Goal: Transaction & Acquisition: Obtain resource

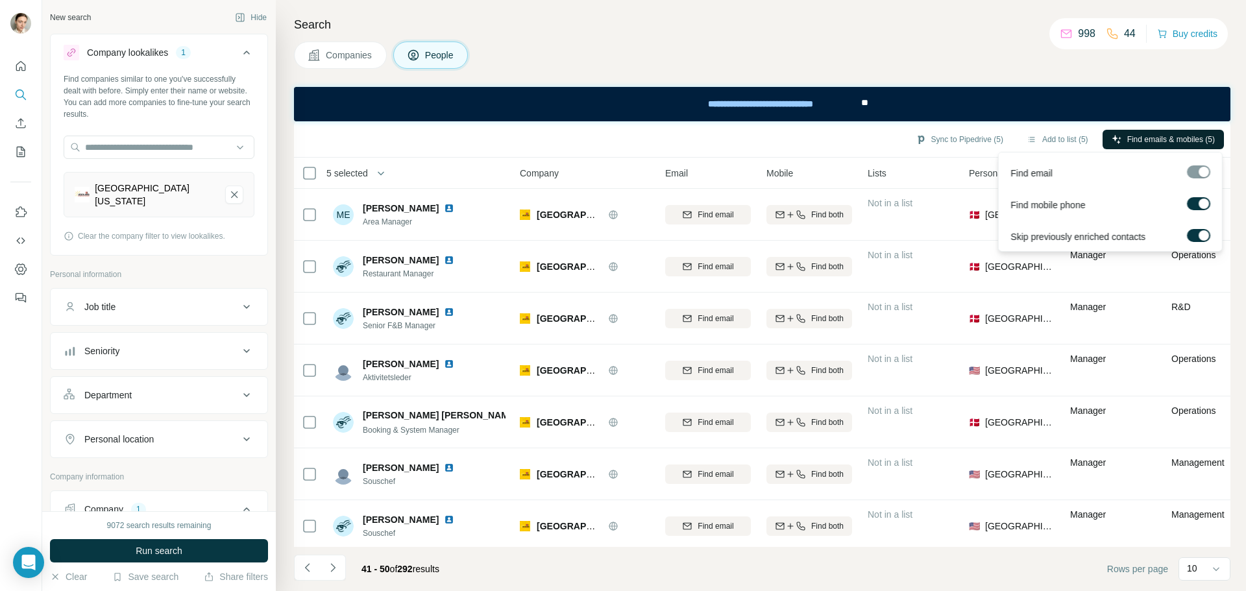
click at [1152, 142] on span "Find emails & mobiles (5)" at bounding box center [1171, 140] width 88 height 12
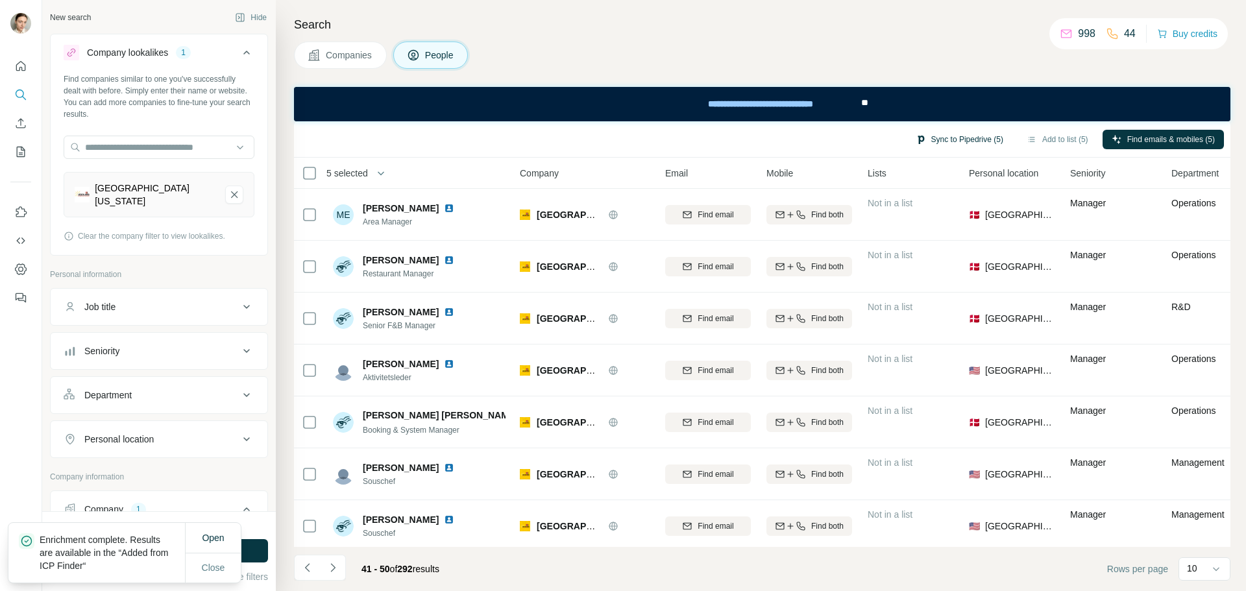
click at [954, 130] on button "Sync to Pipedrive (5)" at bounding box center [959, 139] width 106 height 19
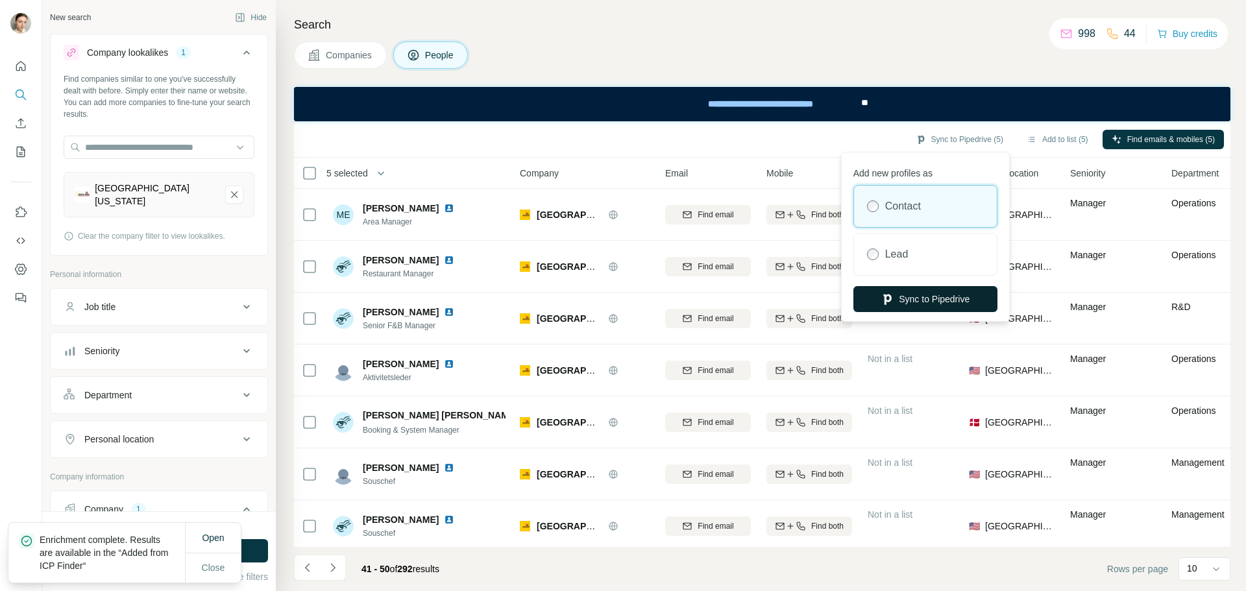
click at [874, 293] on button "Sync to Pipedrive" at bounding box center [925, 299] width 144 height 26
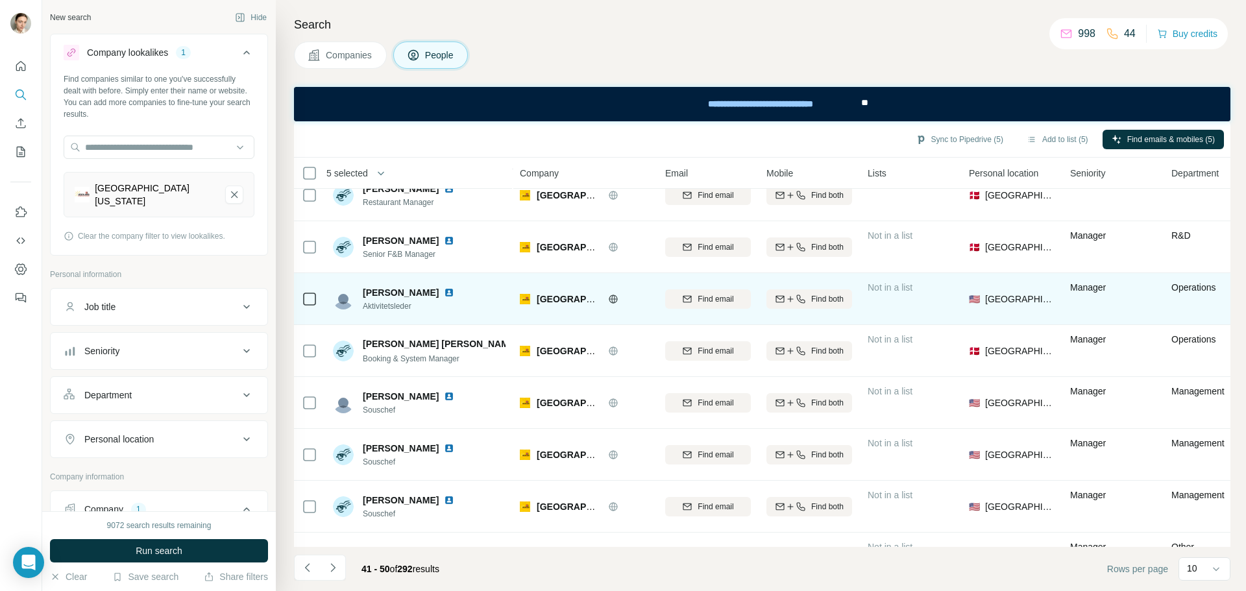
scroll to position [167, 0]
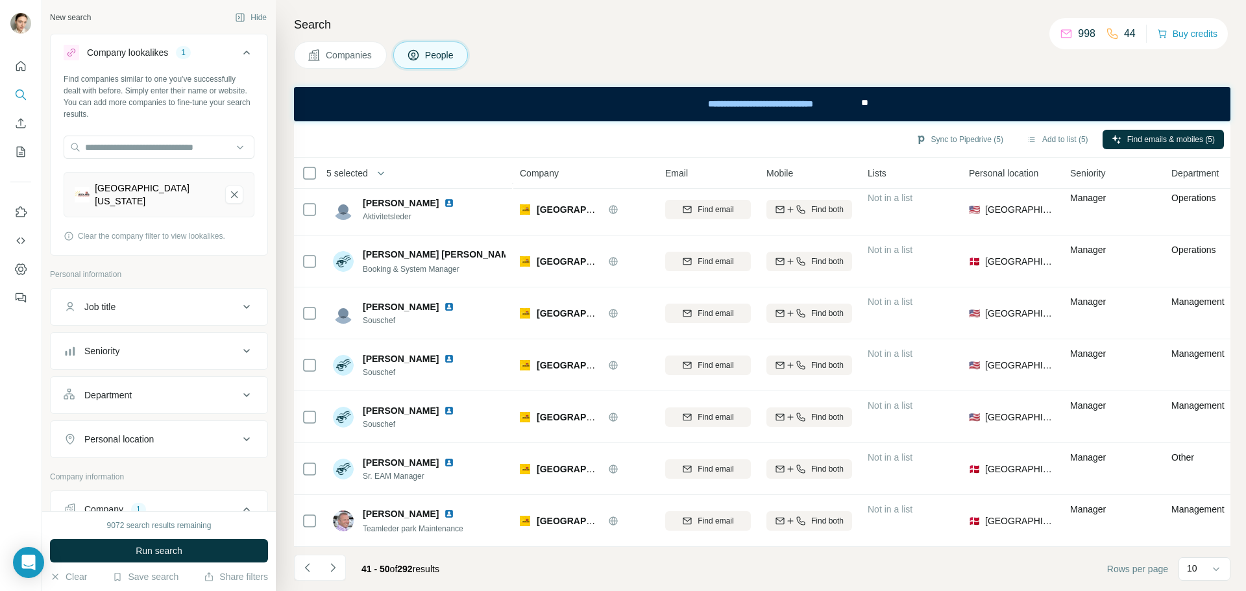
drag, startPoint x: 352, startPoint y: 49, endPoint x: 358, endPoint y: 144, distance: 94.9
click at [353, 51] on span "Companies" at bounding box center [349, 55] width 47 height 13
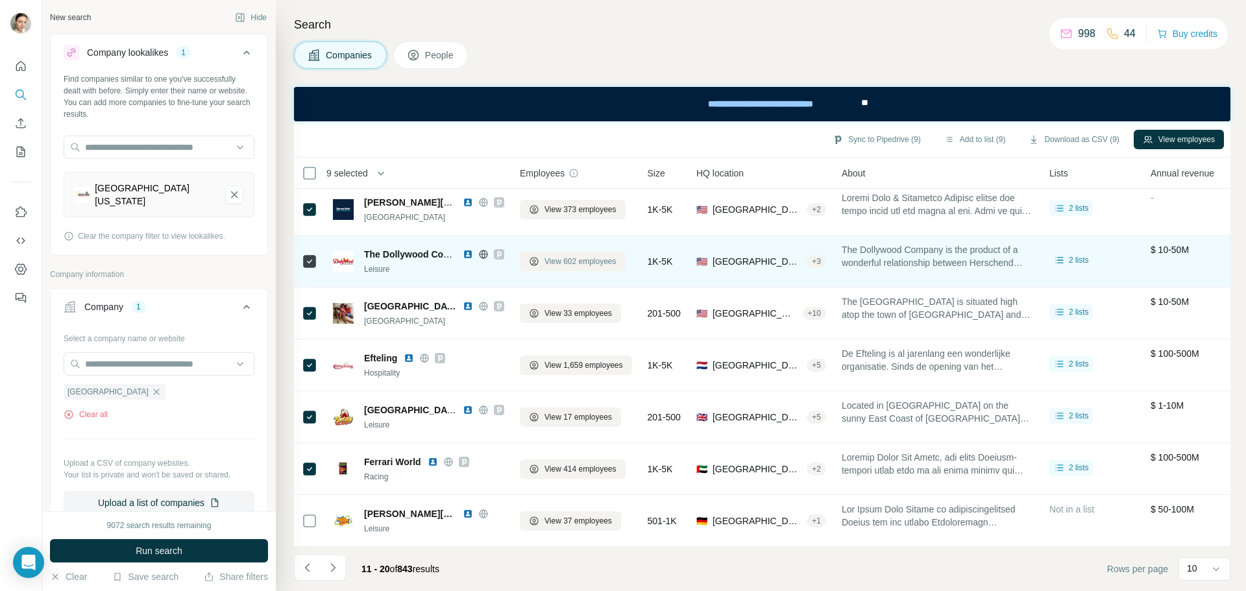
click at [560, 259] on span "View 602 employees" at bounding box center [580, 262] width 72 height 12
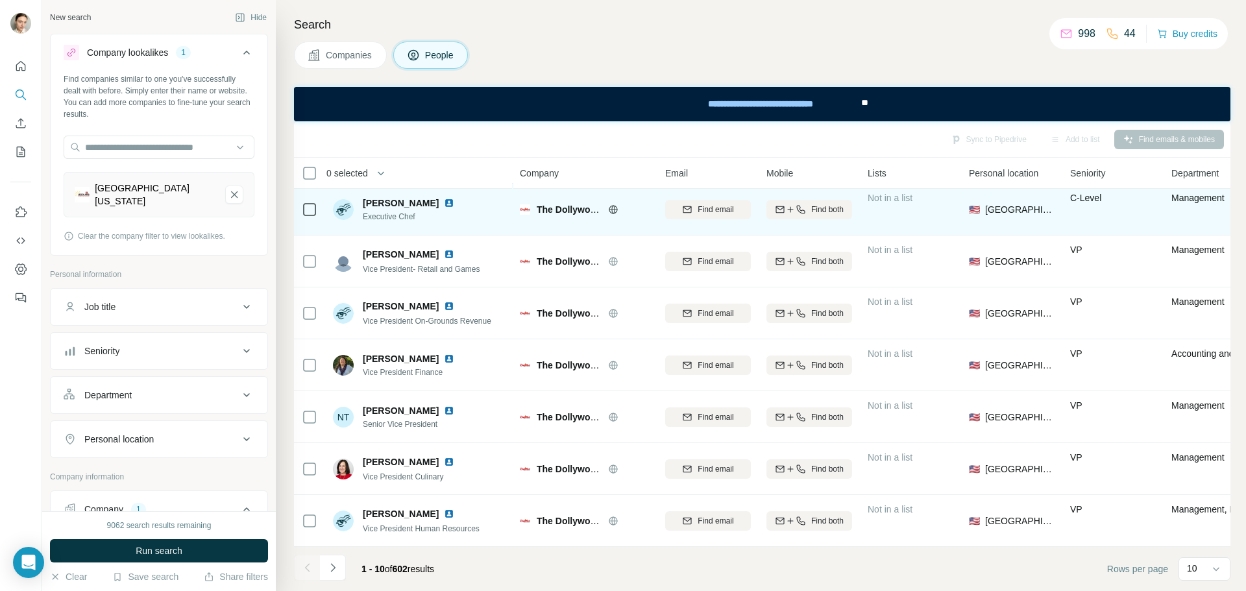
click at [444, 198] on img at bounding box center [449, 203] width 10 height 10
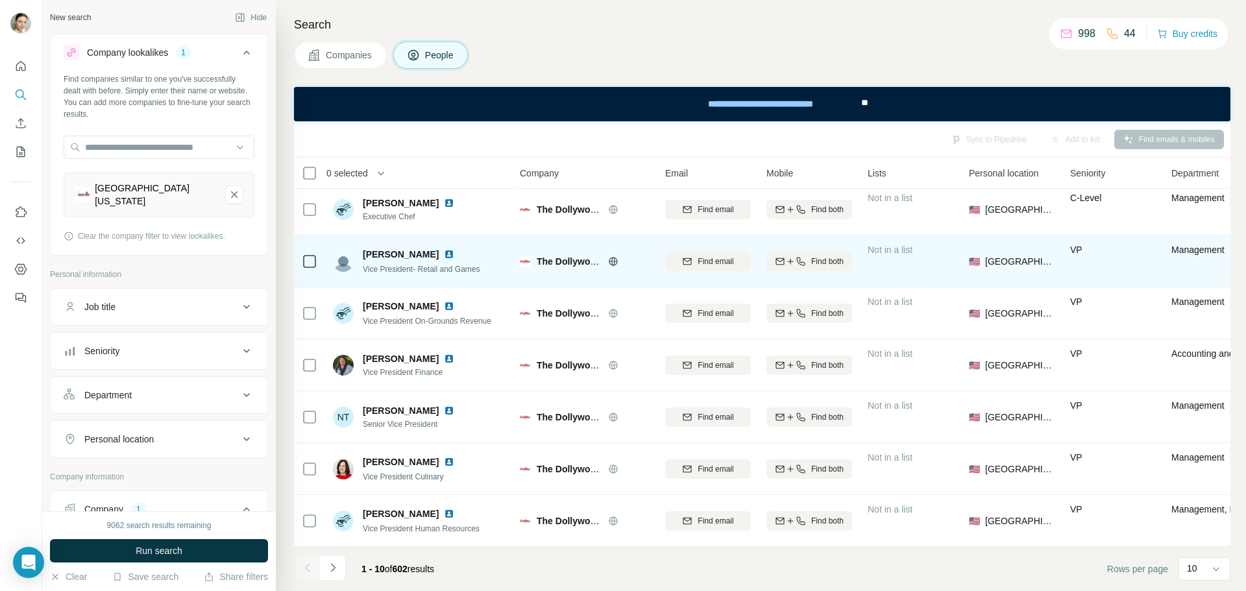
click at [444, 249] on img at bounding box center [449, 254] width 10 height 10
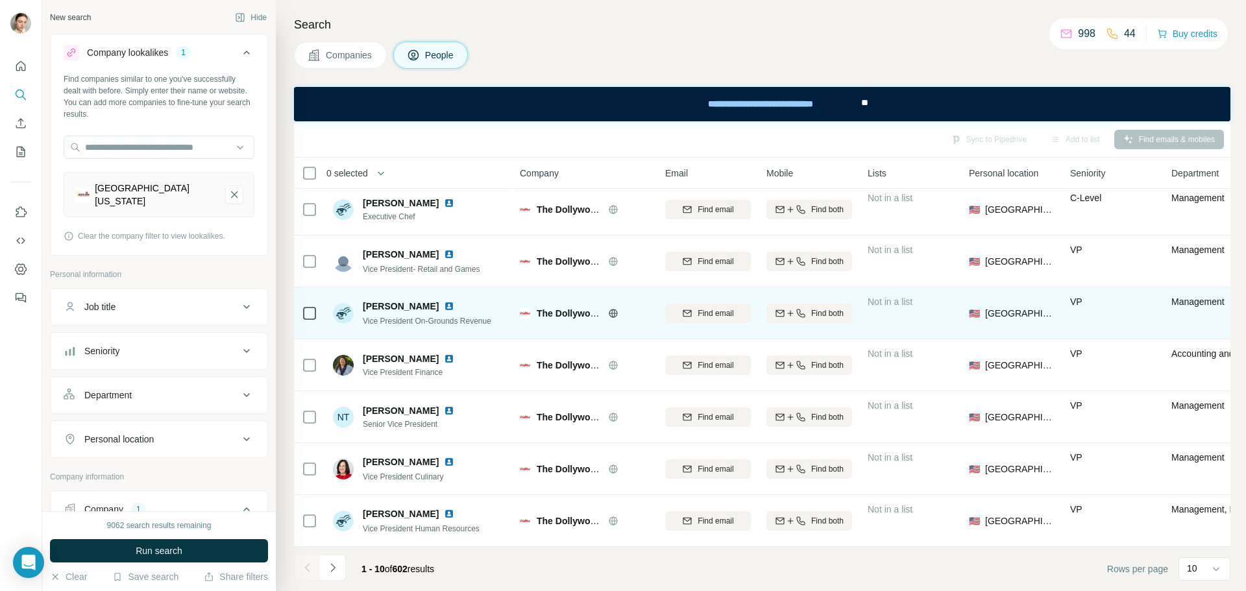
click at [444, 304] on img at bounding box center [449, 306] width 10 height 10
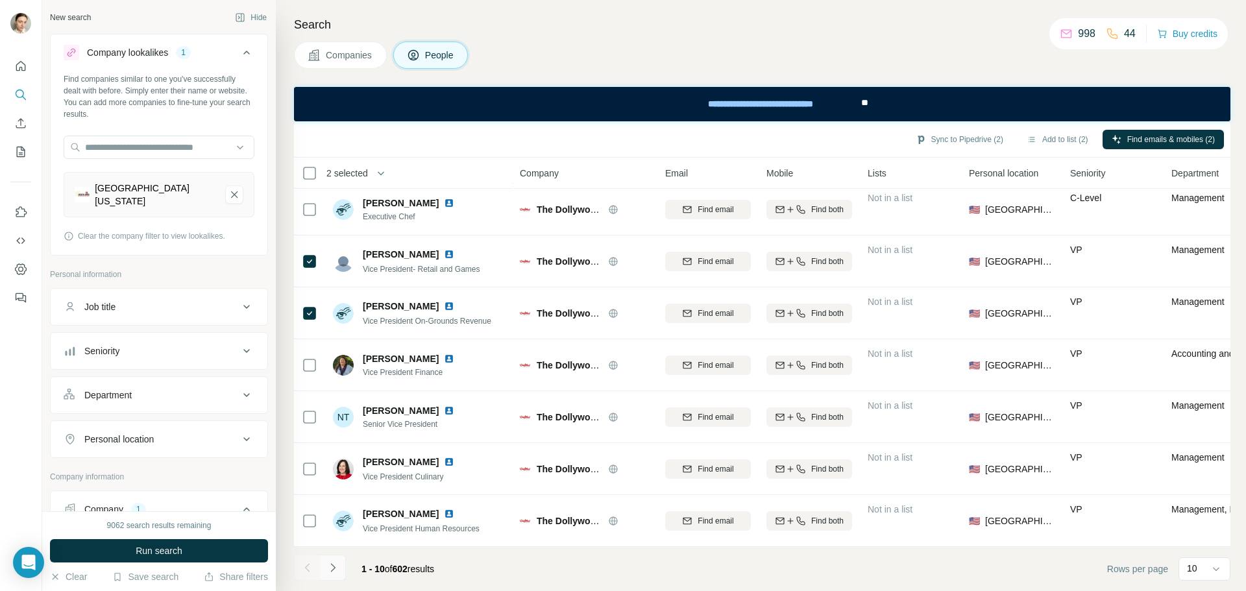
click at [341, 566] on button "Navigate to next page" at bounding box center [333, 568] width 26 height 26
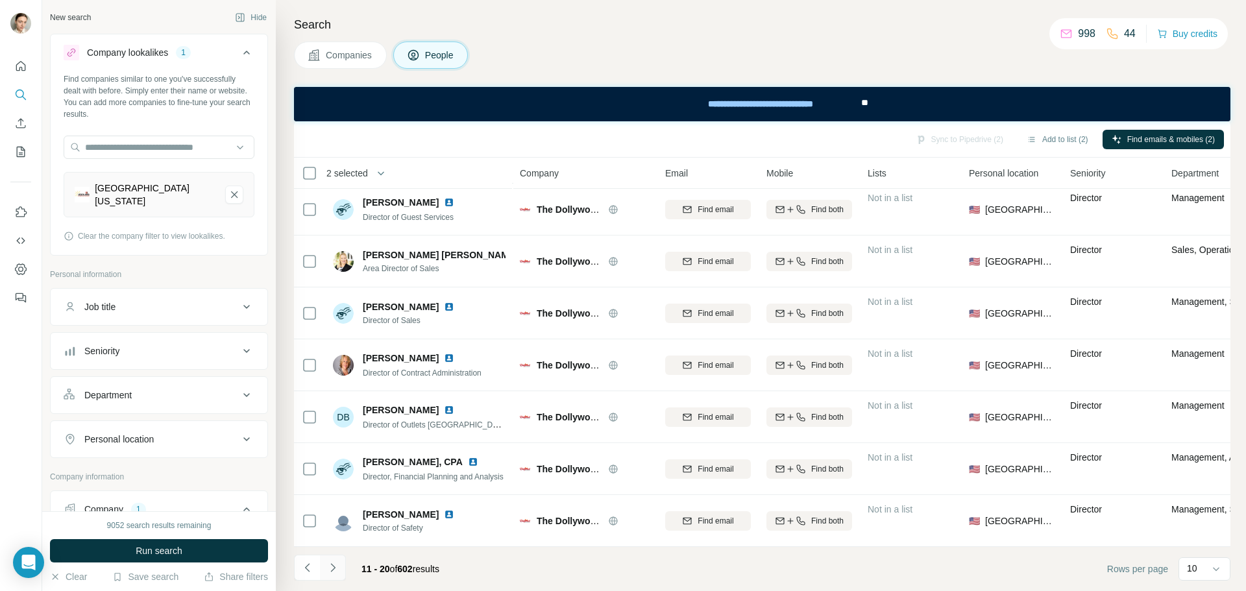
click at [345, 567] on button "Navigate to next page" at bounding box center [333, 568] width 26 height 26
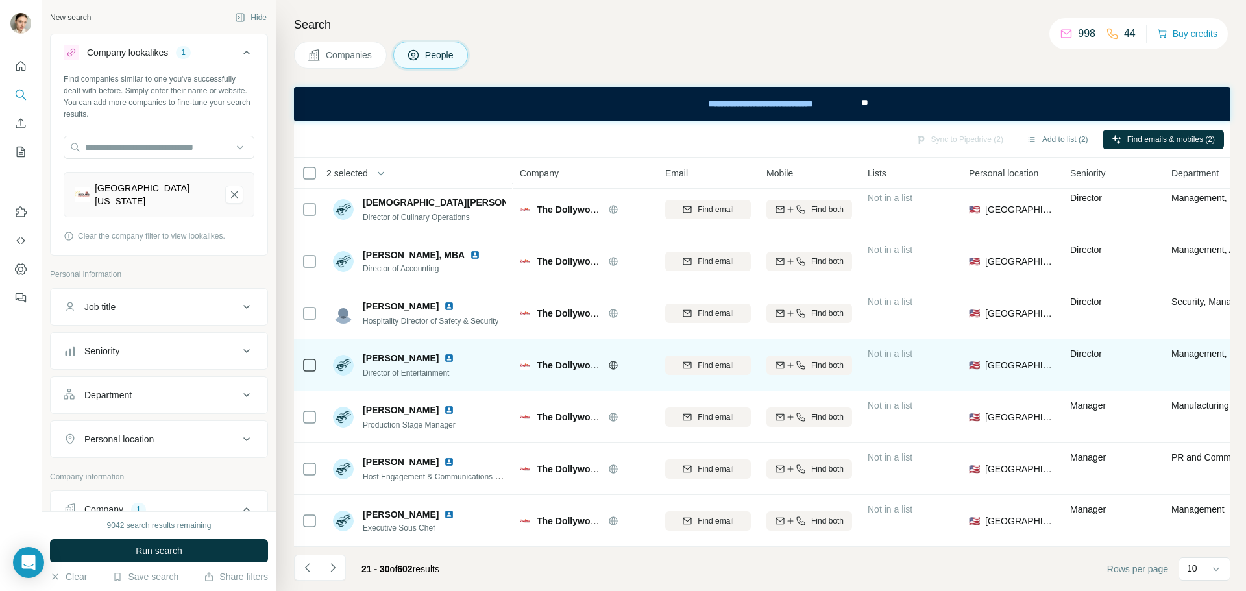
click at [444, 353] on img at bounding box center [449, 358] width 10 height 10
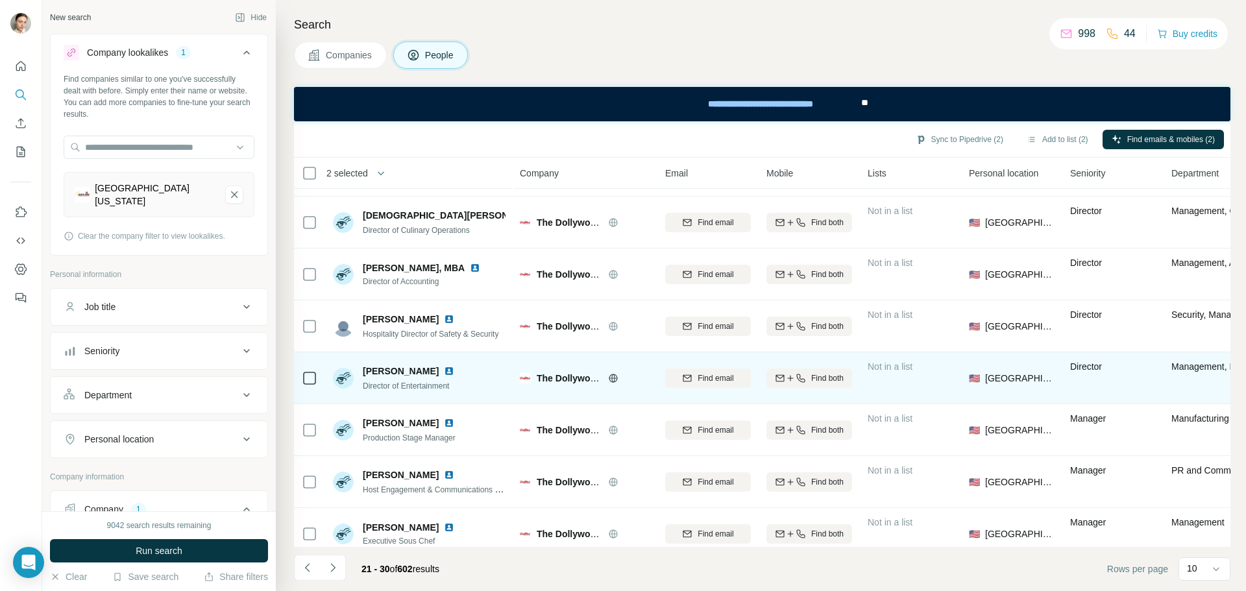
scroll to position [167, 0]
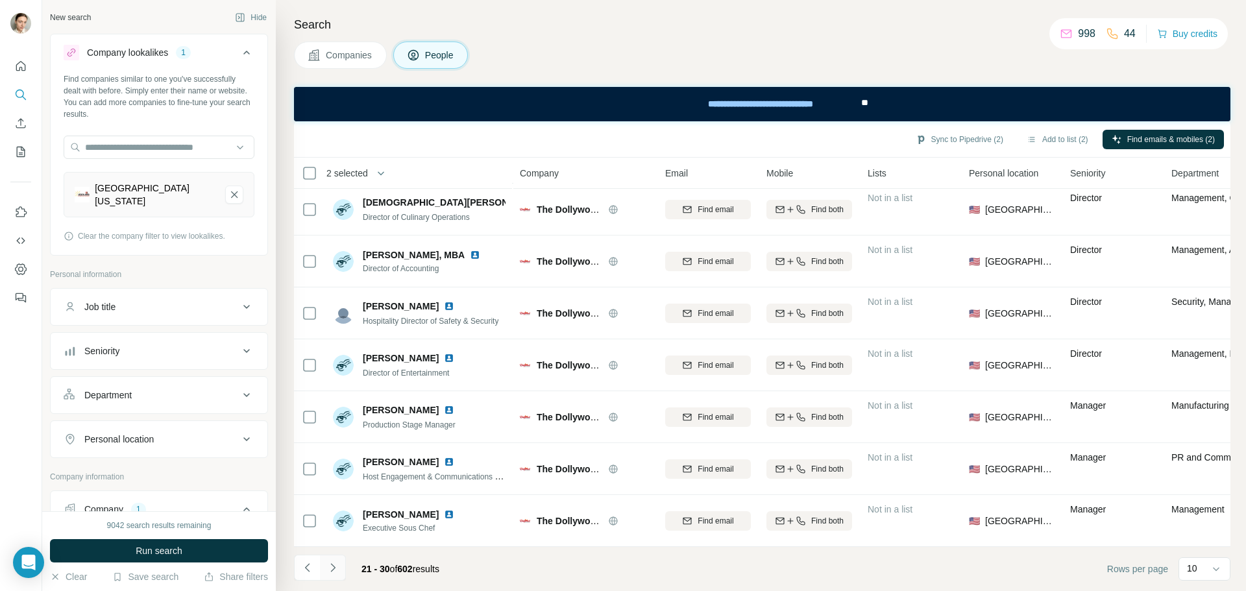
click at [332, 571] on icon "Navigate to next page" at bounding box center [332, 567] width 13 height 13
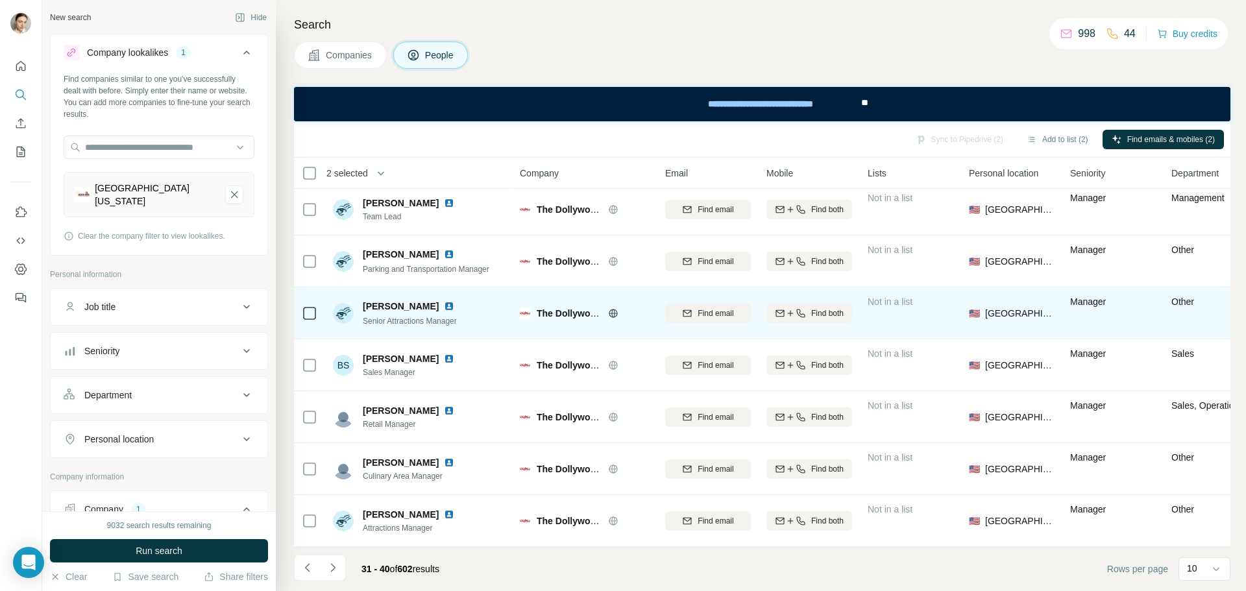
click at [454, 302] on img at bounding box center [449, 306] width 10 height 10
click at [320, 308] on td at bounding box center [309, 313] width 31 height 52
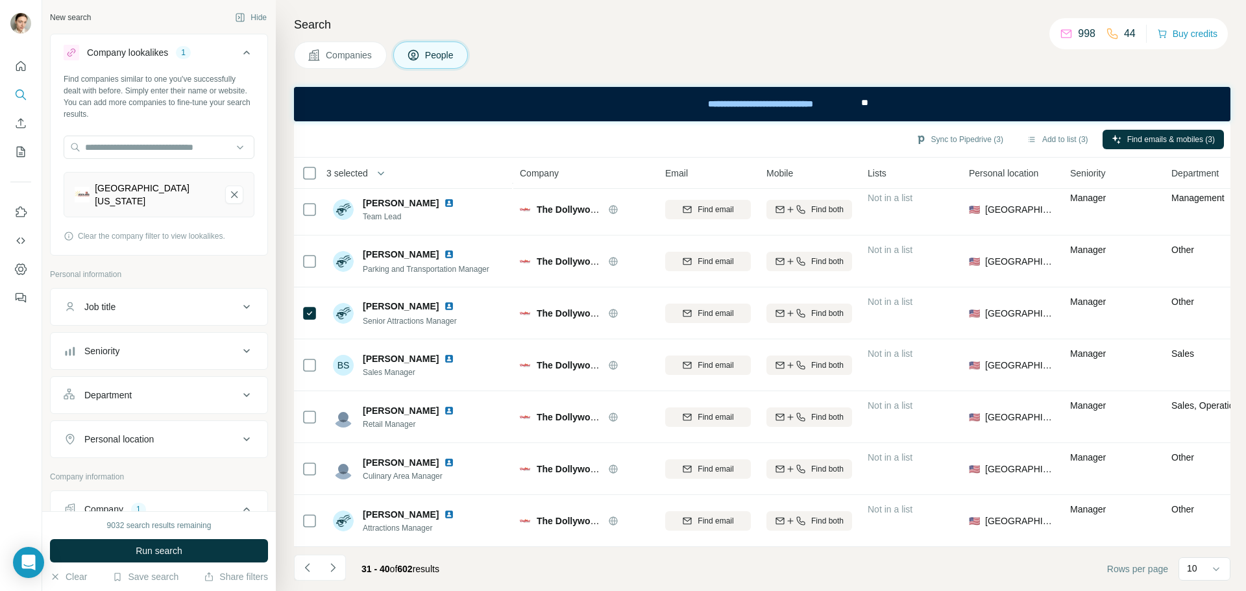
click at [331, 567] on icon "Navigate to next page" at bounding box center [332, 567] width 13 height 13
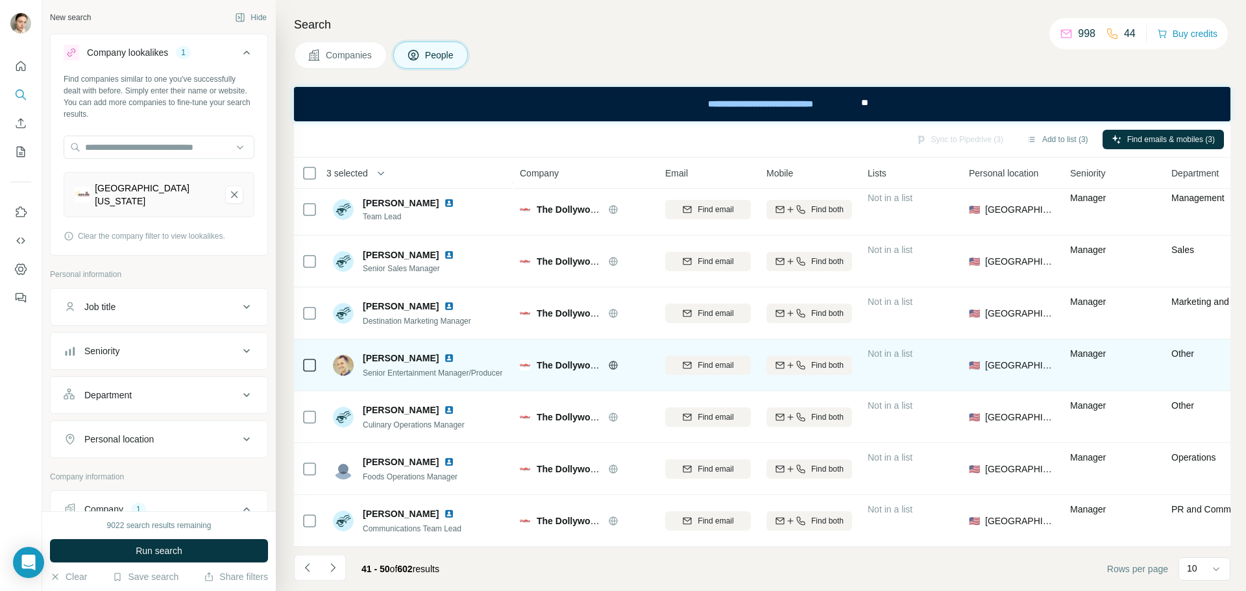
click at [444, 353] on img at bounding box center [449, 358] width 10 height 10
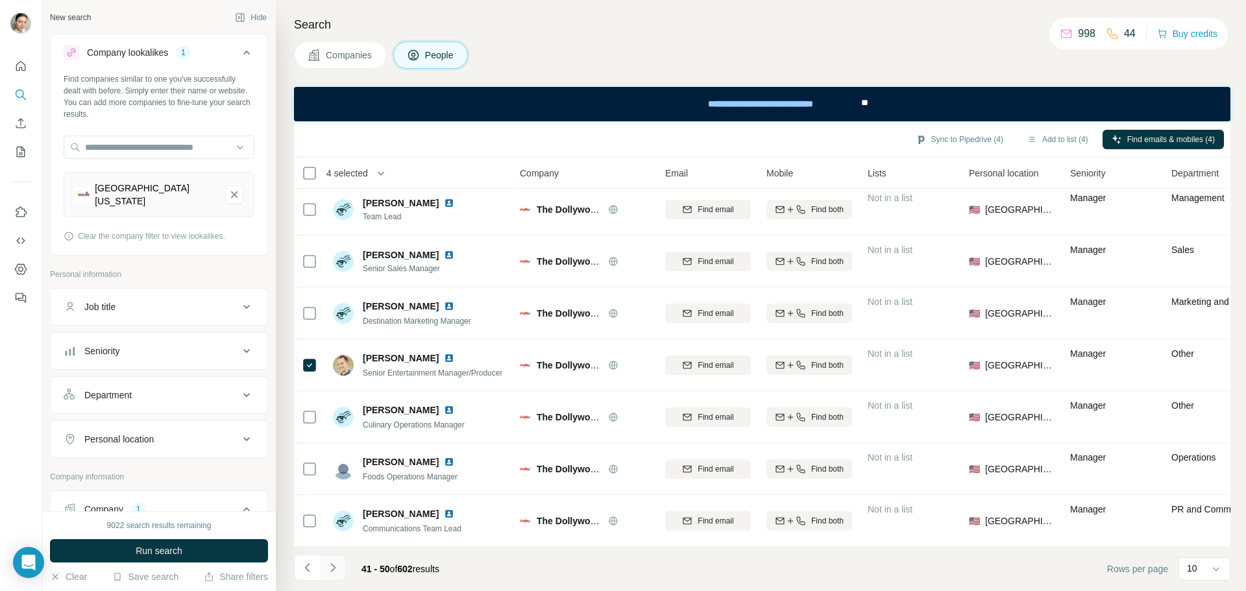
click at [335, 566] on icon "Navigate to next page" at bounding box center [332, 567] width 13 height 13
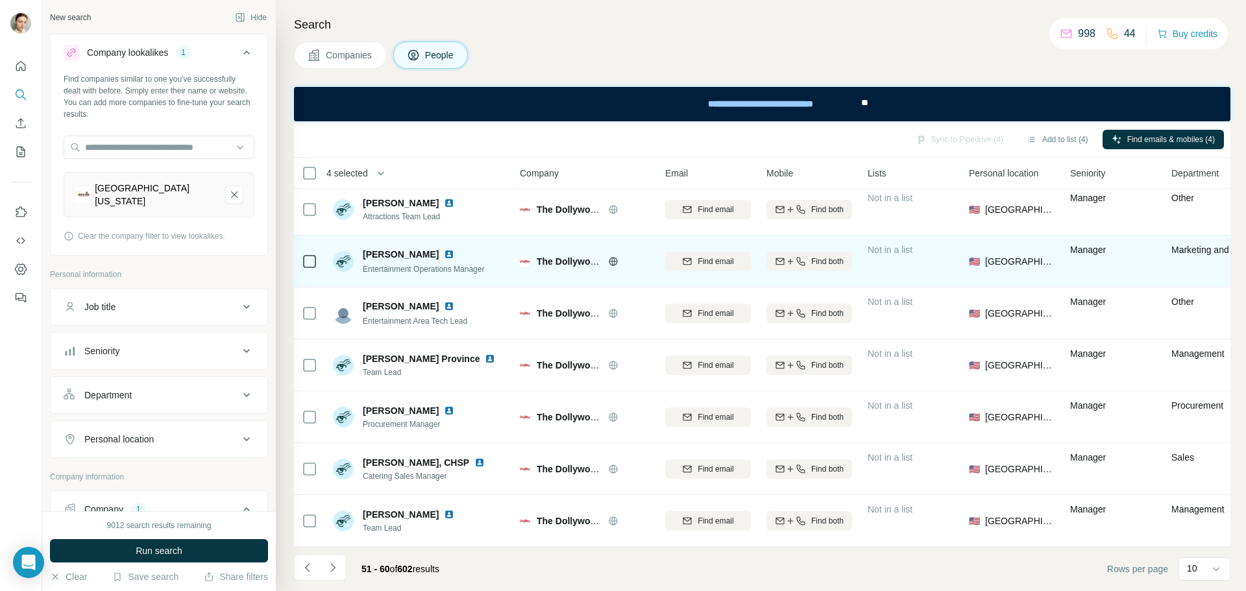
click at [444, 249] on img at bounding box center [449, 254] width 10 height 10
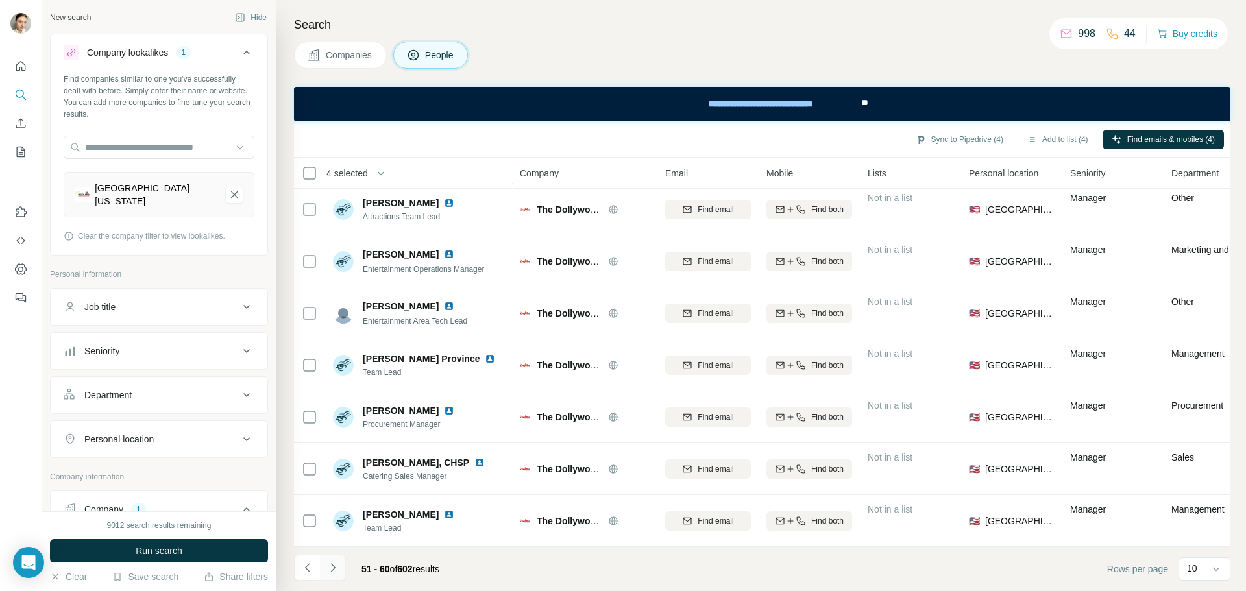
click at [327, 578] on button "Navigate to next page" at bounding box center [333, 568] width 26 height 26
click at [344, 565] on button "Navigate to next page" at bounding box center [333, 568] width 26 height 26
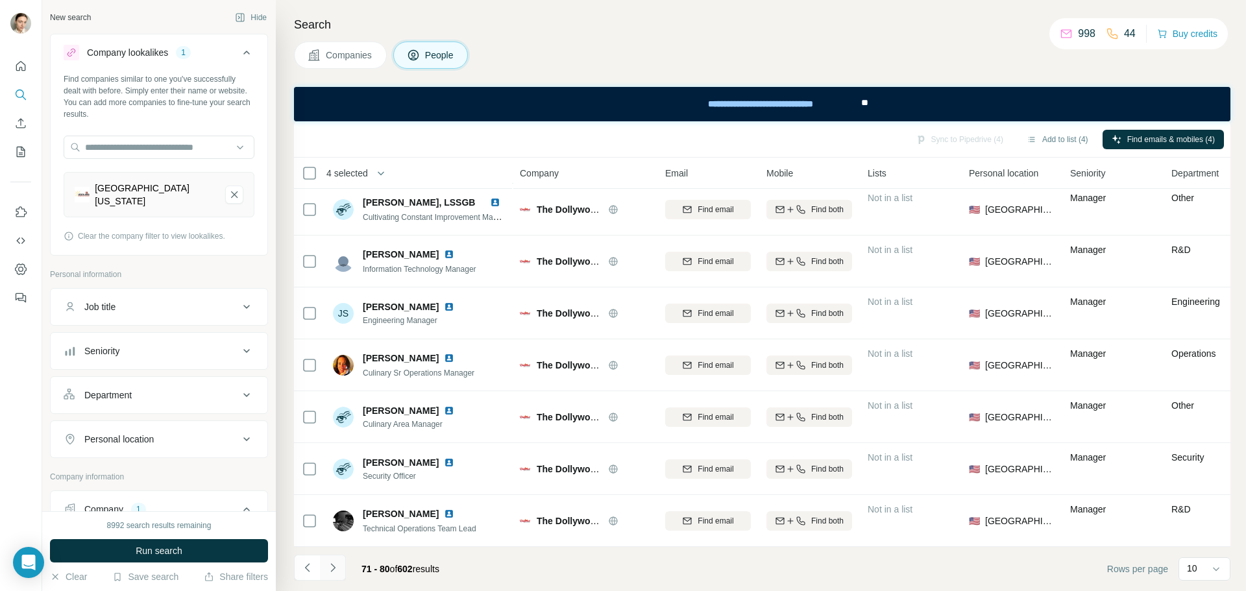
click at [345, 565] on button "Navigate to next page" at bounding box center [333, 568] width 26 height 26
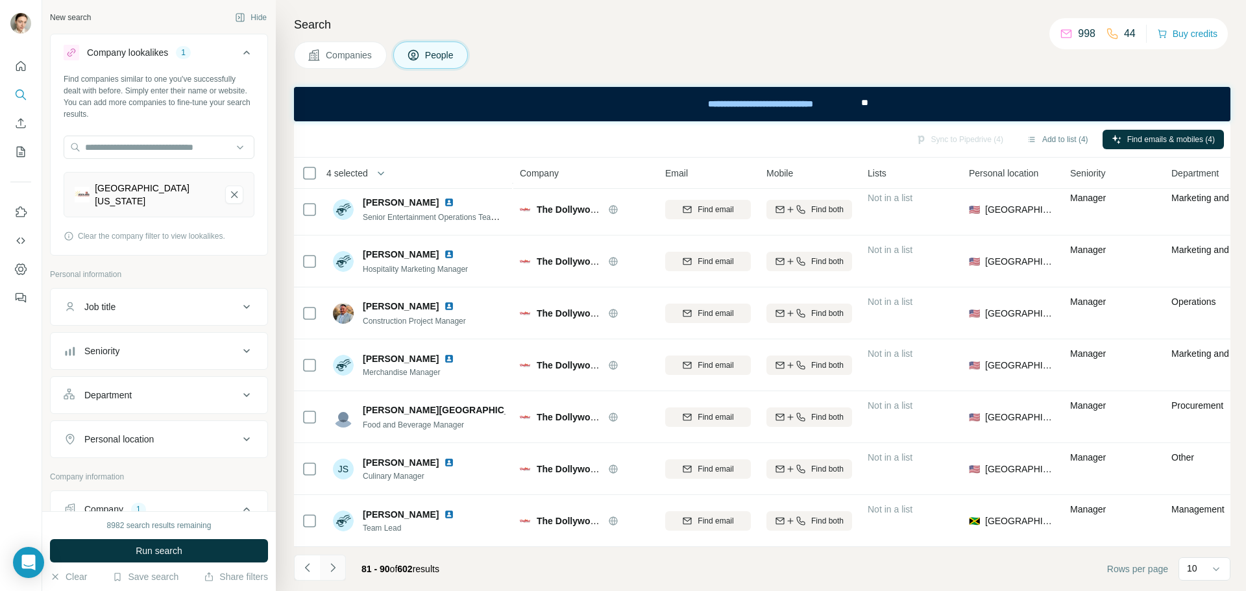
click at [344, 568] on button "Navigate to next page" at bounding box center [333, 568] width 26 height 26
click at [127, 356] on div "Seniority" at bounding box center [151, 351] width 175 height 13
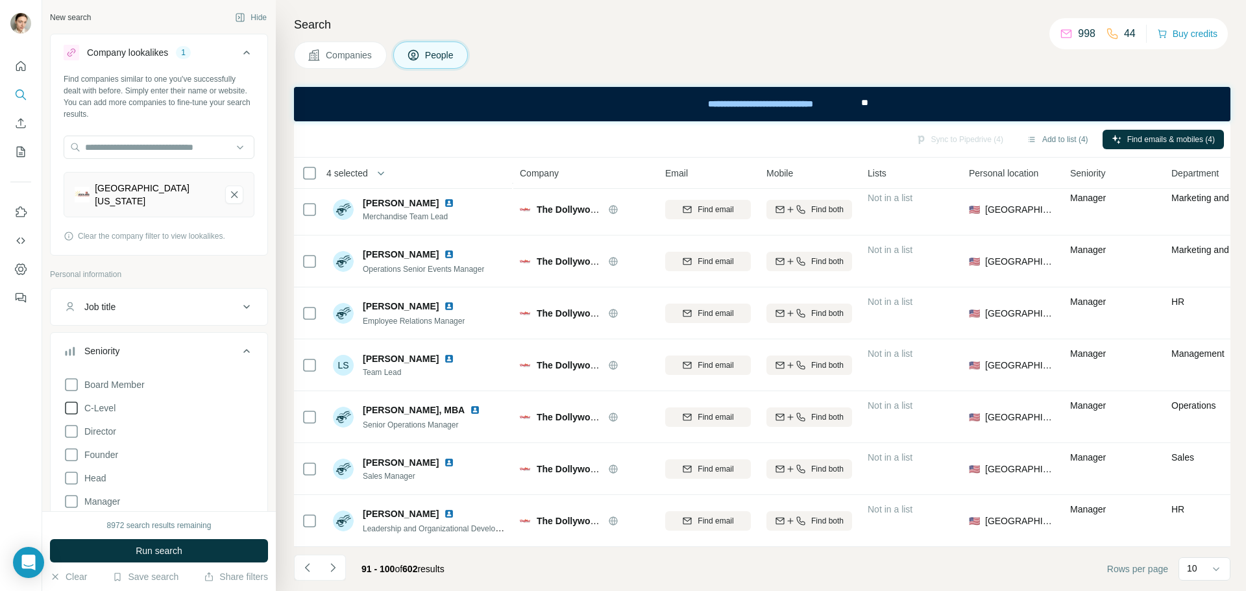
click at [72, 406] on icon at bounding box center [72, 408] width 16 height 16
click at [72, 382] on icon at bounding box center [72, 385] width 16 height 16
click at [70, 429] on icon at bounding box center [72, 432] width 16 height 16
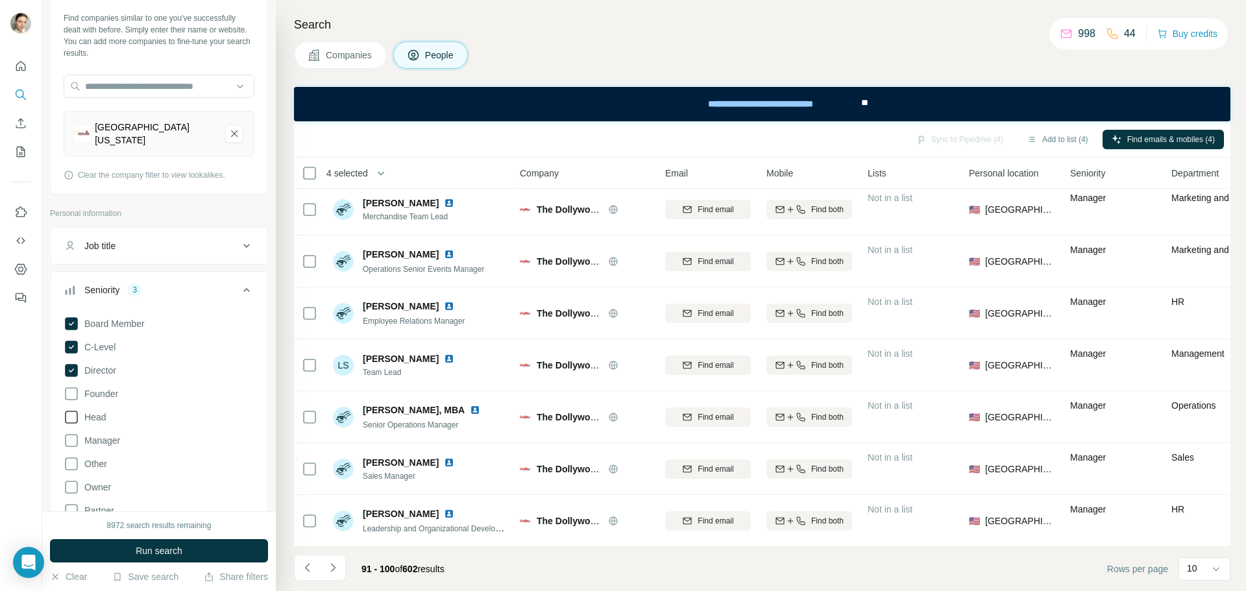
scroll to position [130, 0]
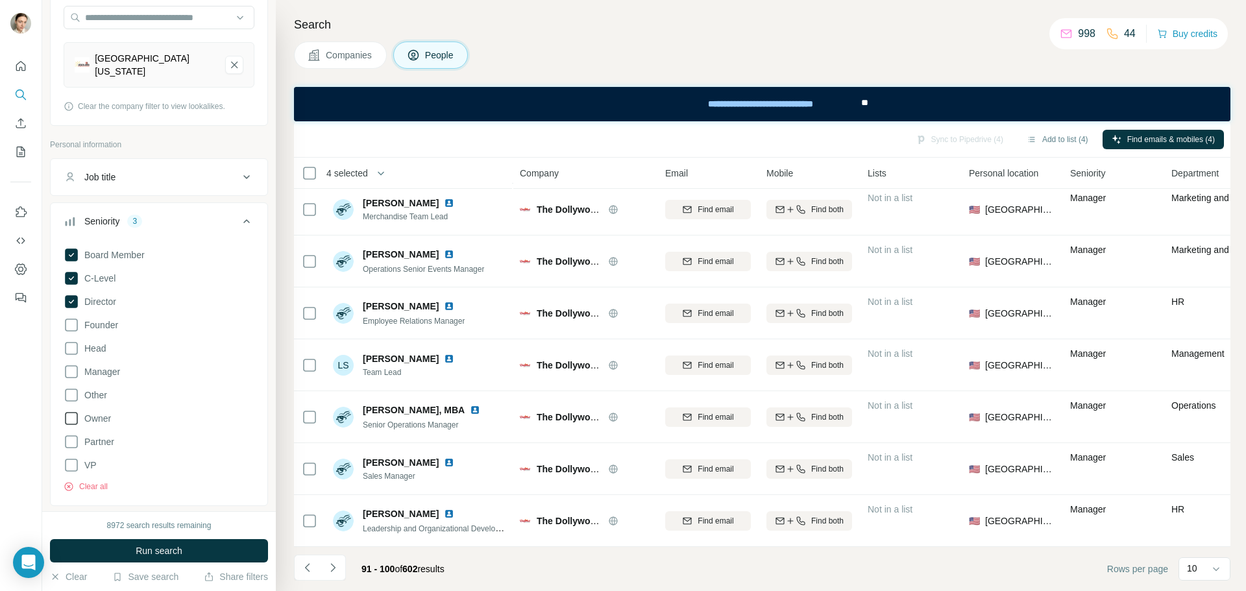
click at [69, 415] on icon at bounding box center [72, 419] width 16 height 16
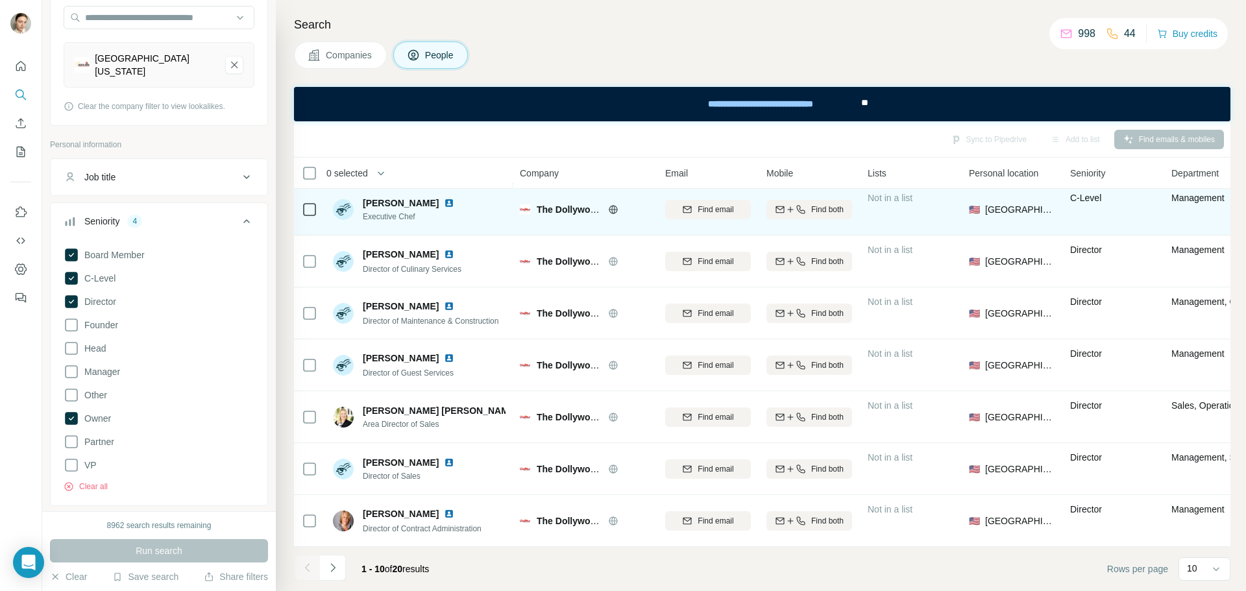
click at [444, 198] on img at bounding box center [449, 203] width 10 height 10
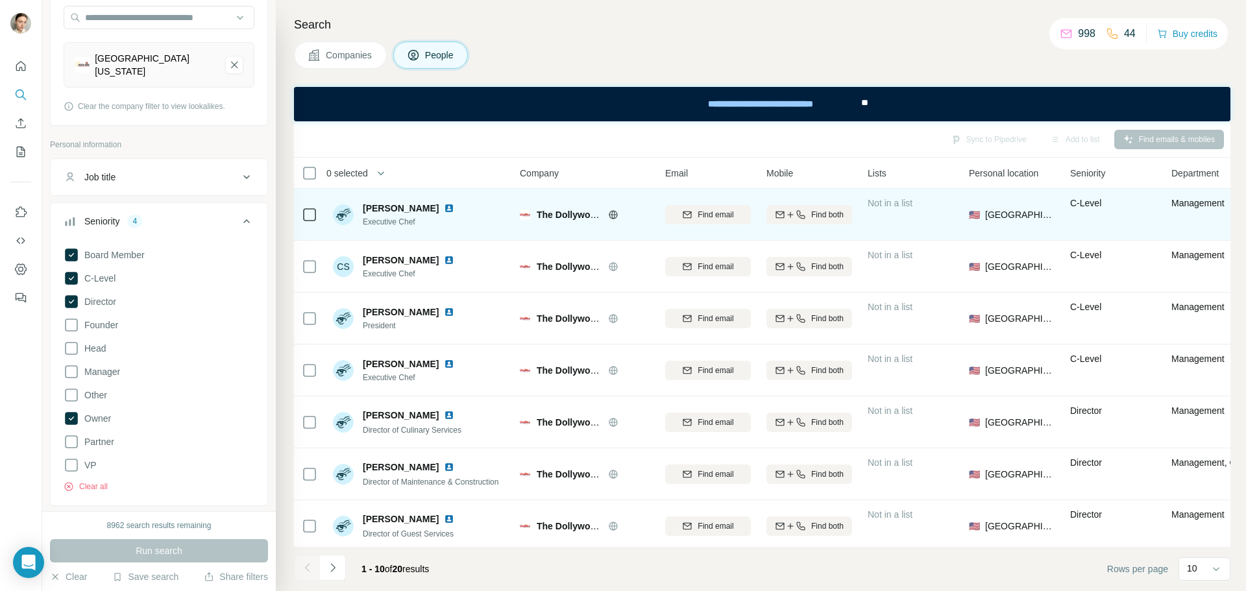
click at [444, 210] on img at bounding box center [449, 208] width 10 height 10
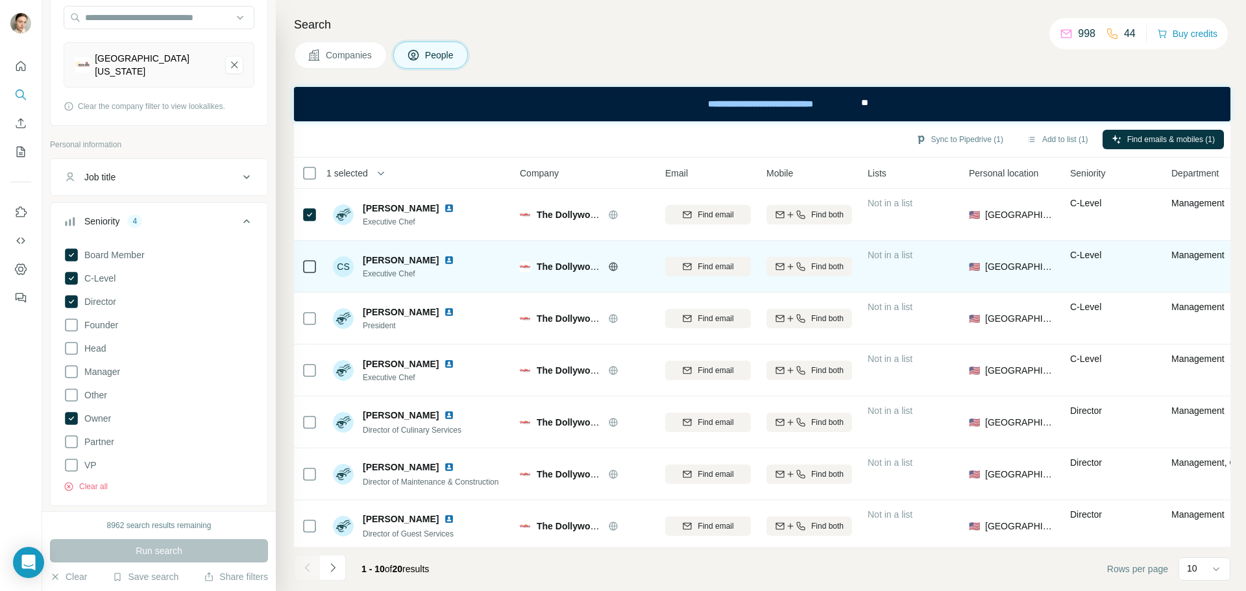
click at [454, 262] on img at bounding box center [449, 260] width 10 height 10
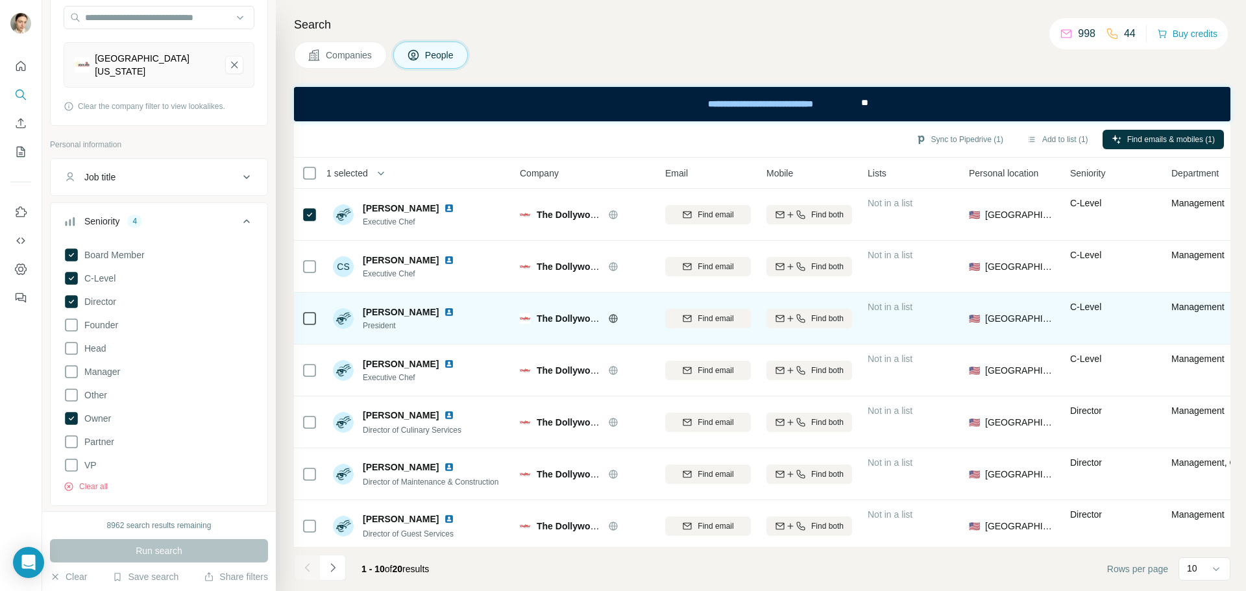
click at [451, 310] on img at bounding box center [449, 312] width 10 height 10
click at [301, 315] on td at bounding box center [309, 319] width 31 height 52
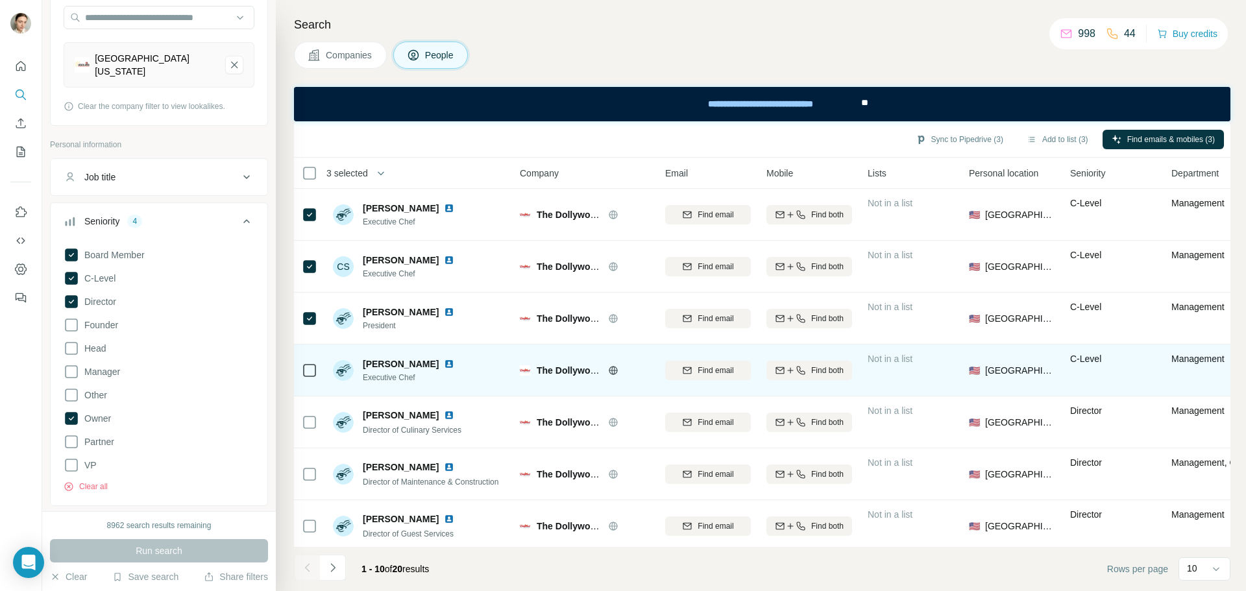
click at [444, 363] on img at bounding box center [449, 364] width 10 height 10
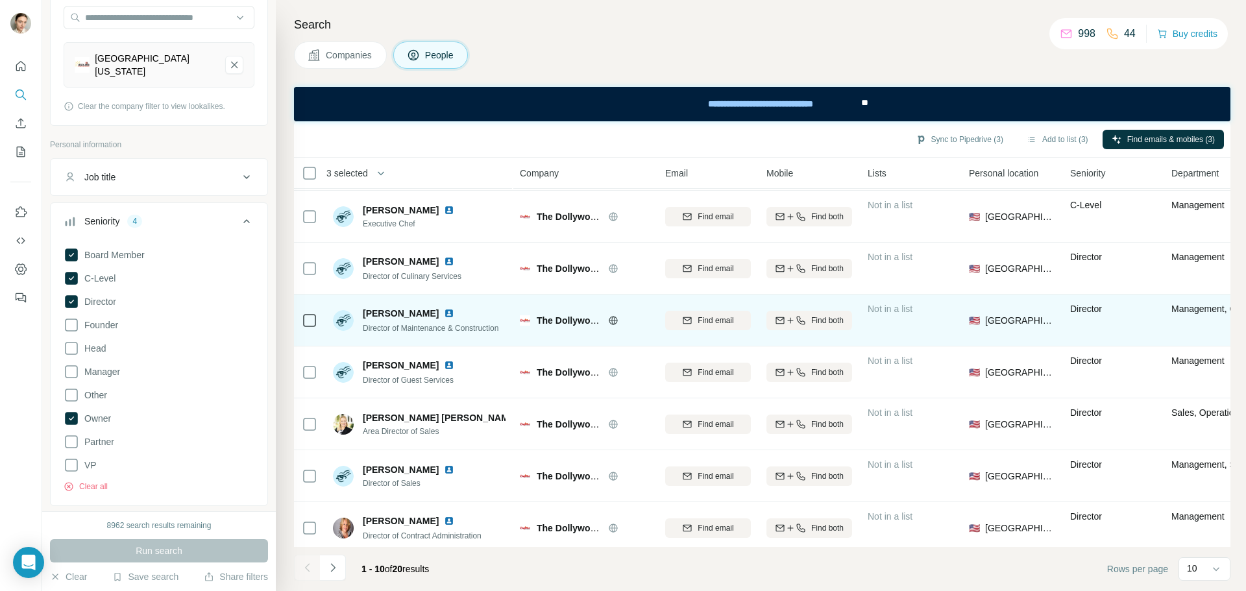
scroll to position [167, 0]
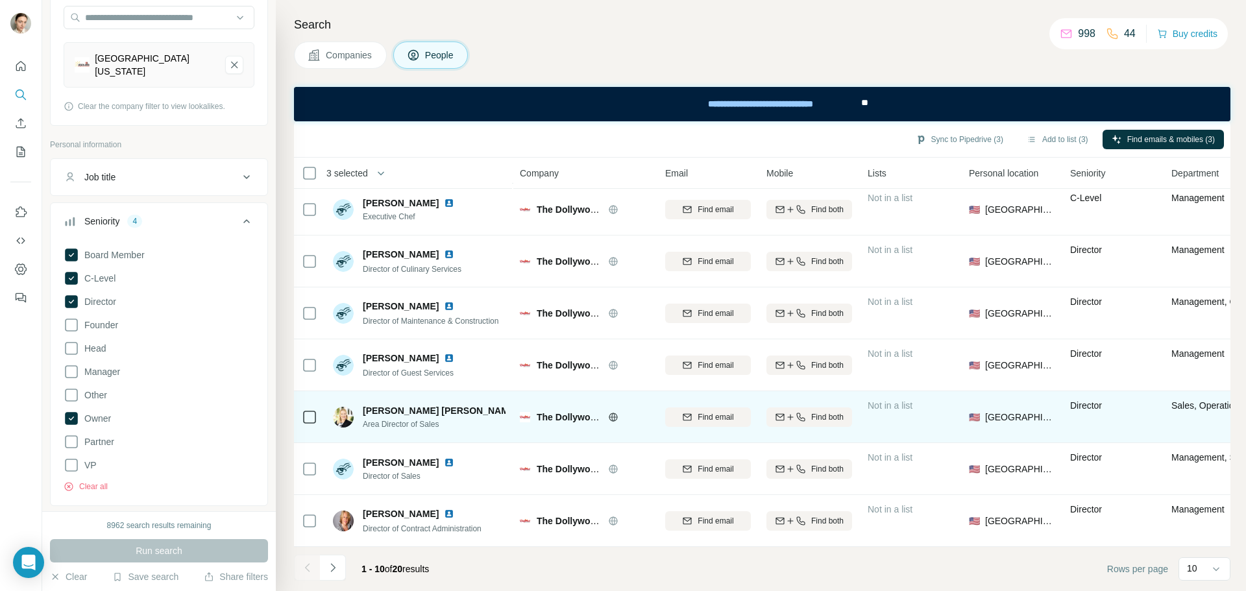
click at [523, 406] on img at bounding box center [525, 411] width 5 height 10
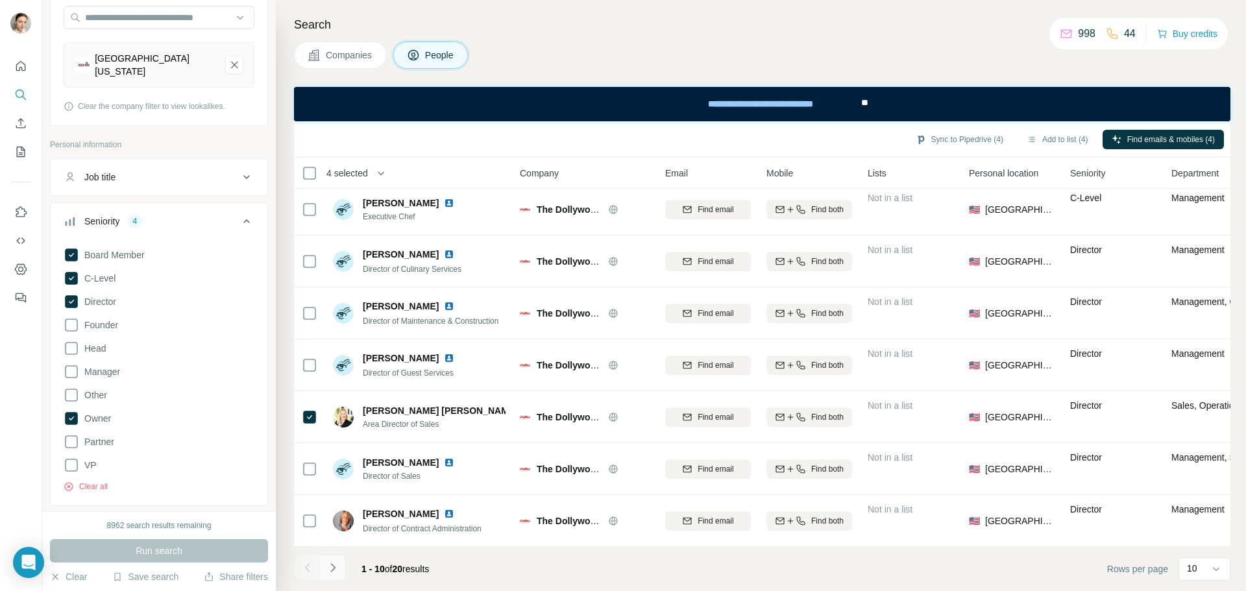
click at [335, 566] on icon "Navigate to next page" at bounding box center [332, 567] width 13 height 13
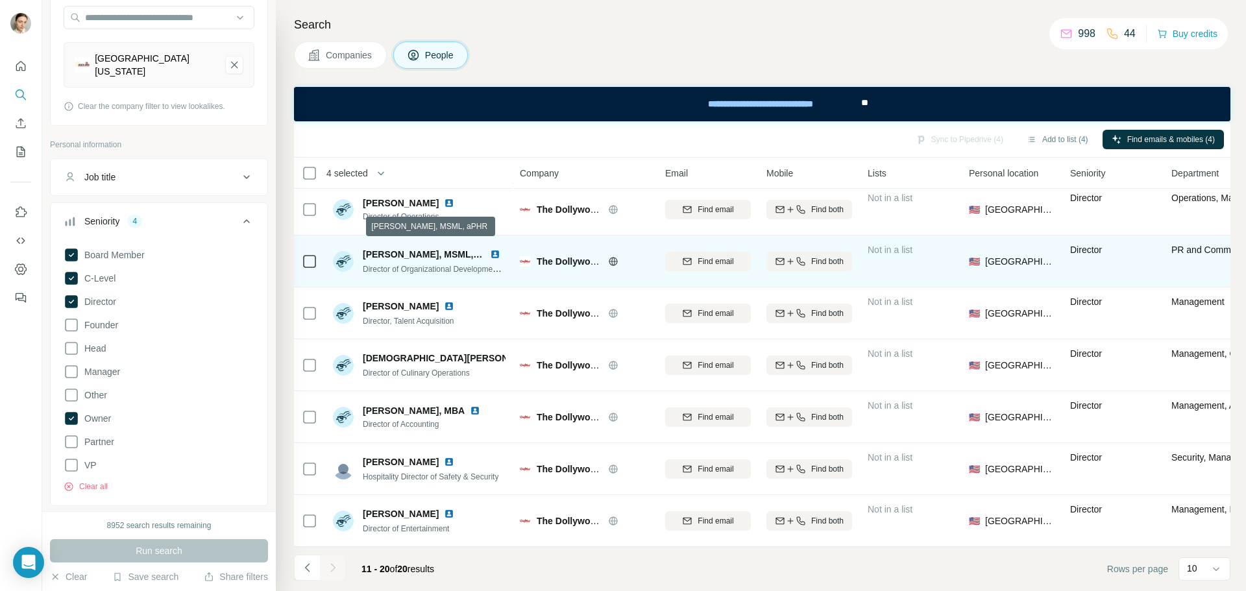
click at [491, 249] on img at bounding box center [495, 254] width 10 height 10
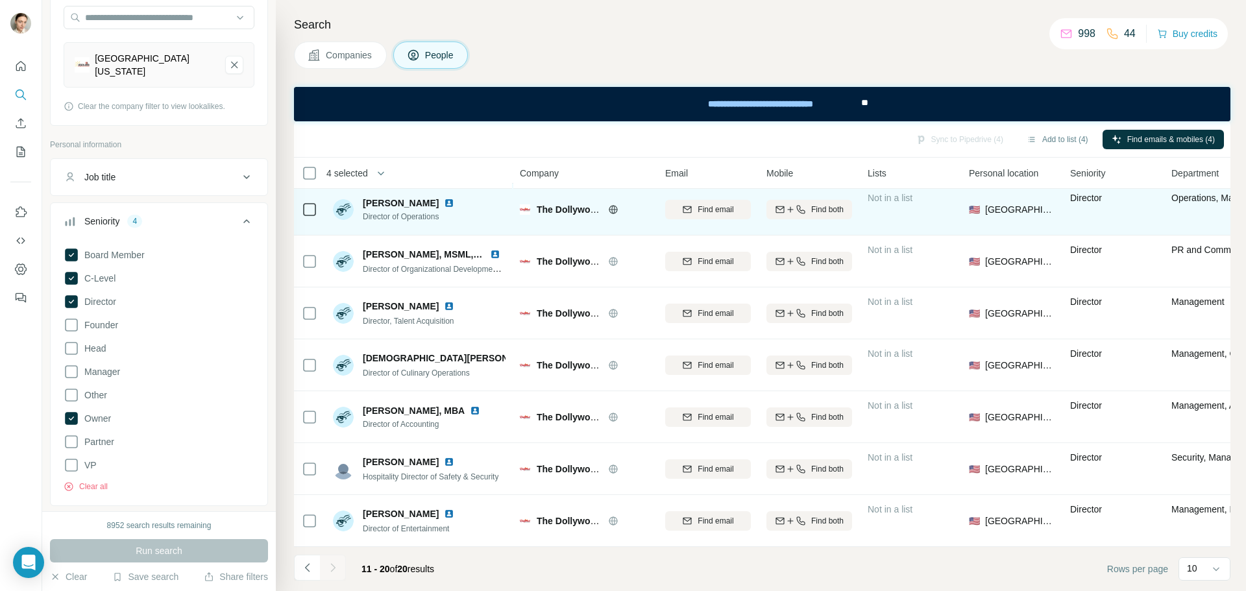
click at [444, 198] on img at bounding box center [449, 203] width 10 height 10
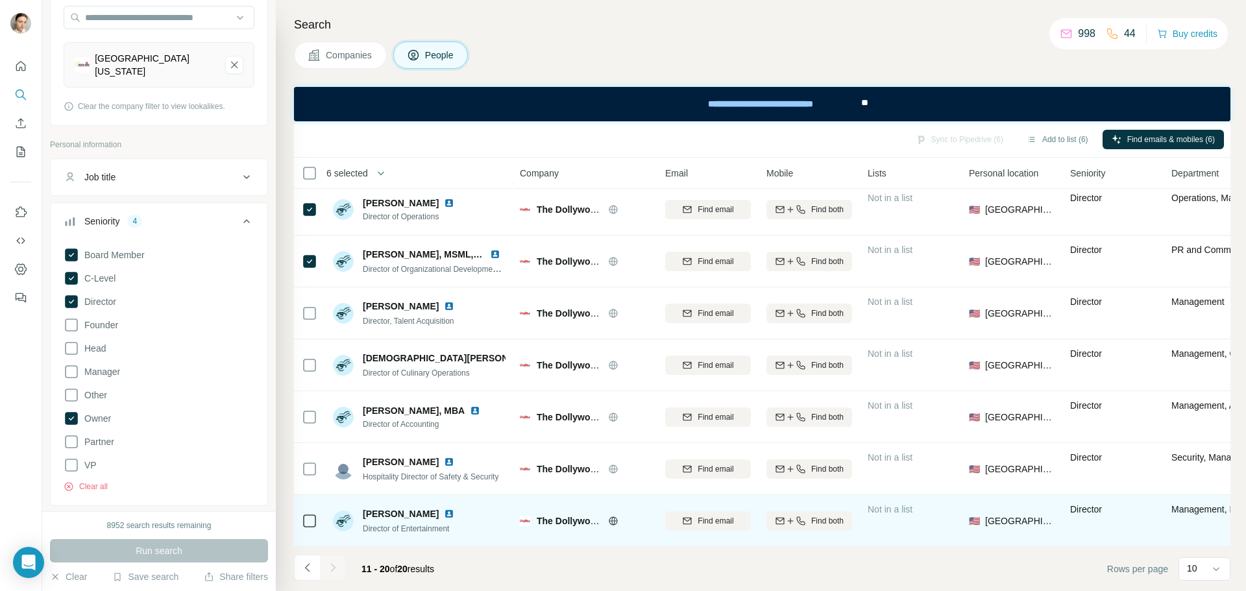
click at [444, 509] on img at bounding box center [449, 514] width 10 height 10
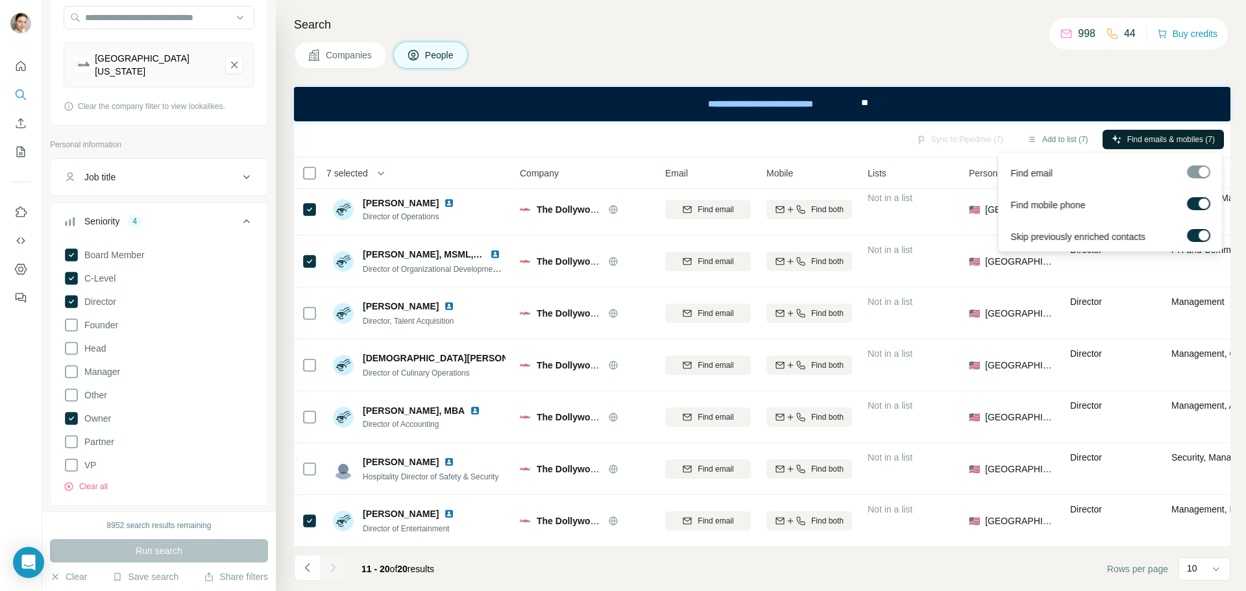
click at [1128, 139] on span "Find emails & mobiles (7)" at bounding box center [1171, 140] width 88 height 12
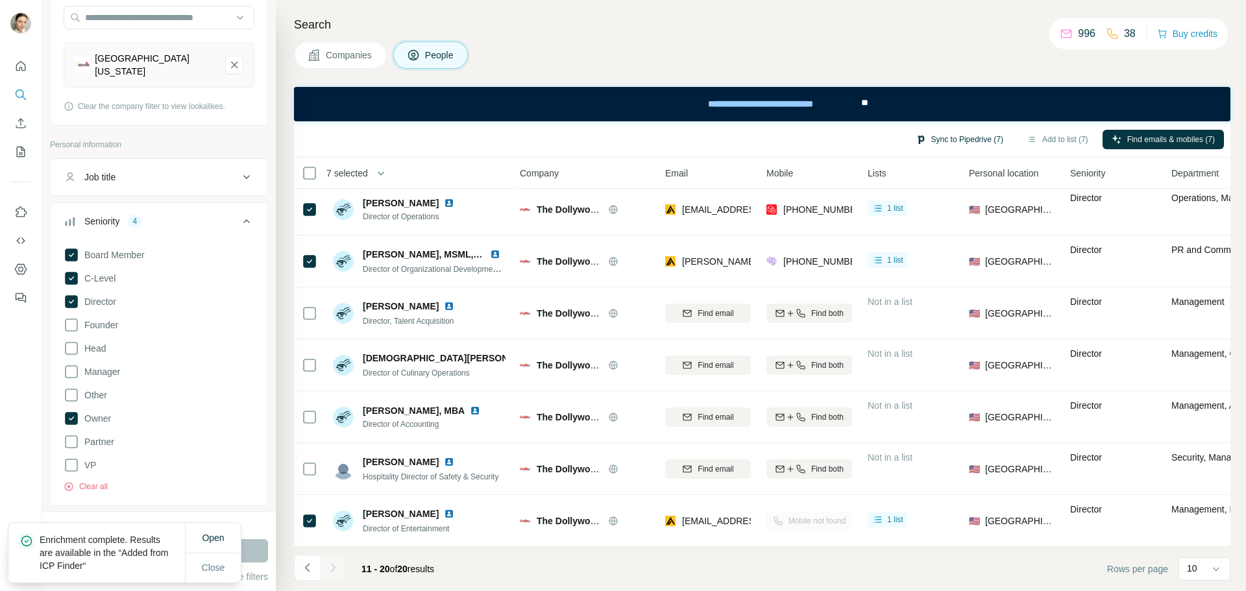
click at [945, 133] on button "Sync to Pipedrive (7)" at bounding box center [959, 139] width 106 height 19
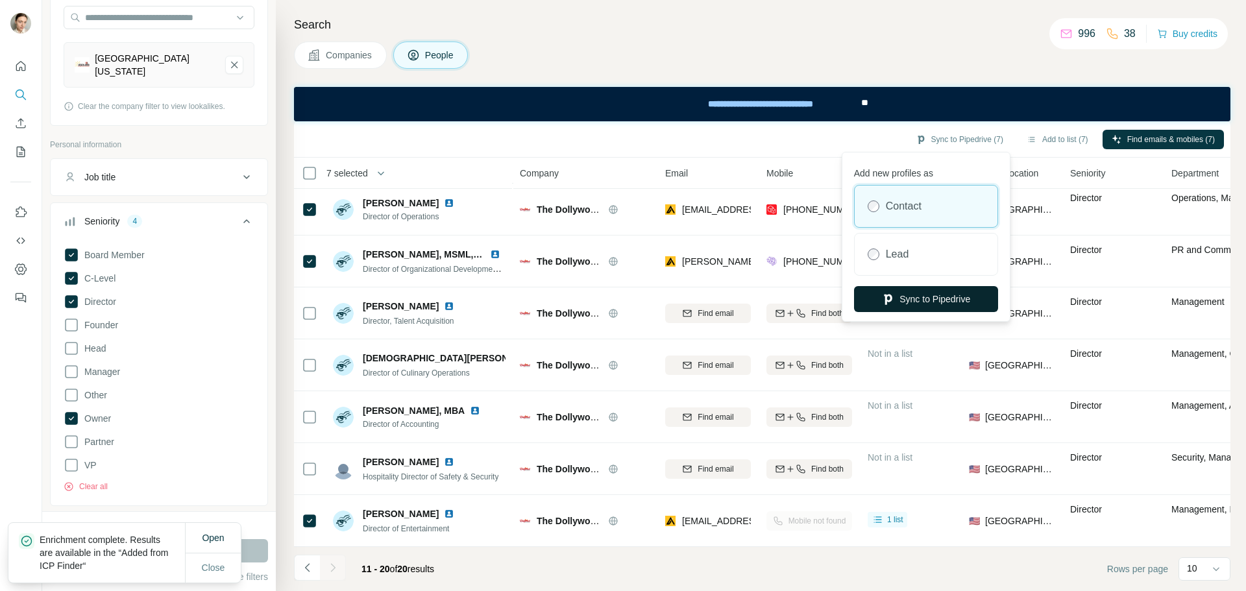
click at [936, 290] on button "Sync to Pipedrive" at bounding box center [926, 299] width 144 height 26
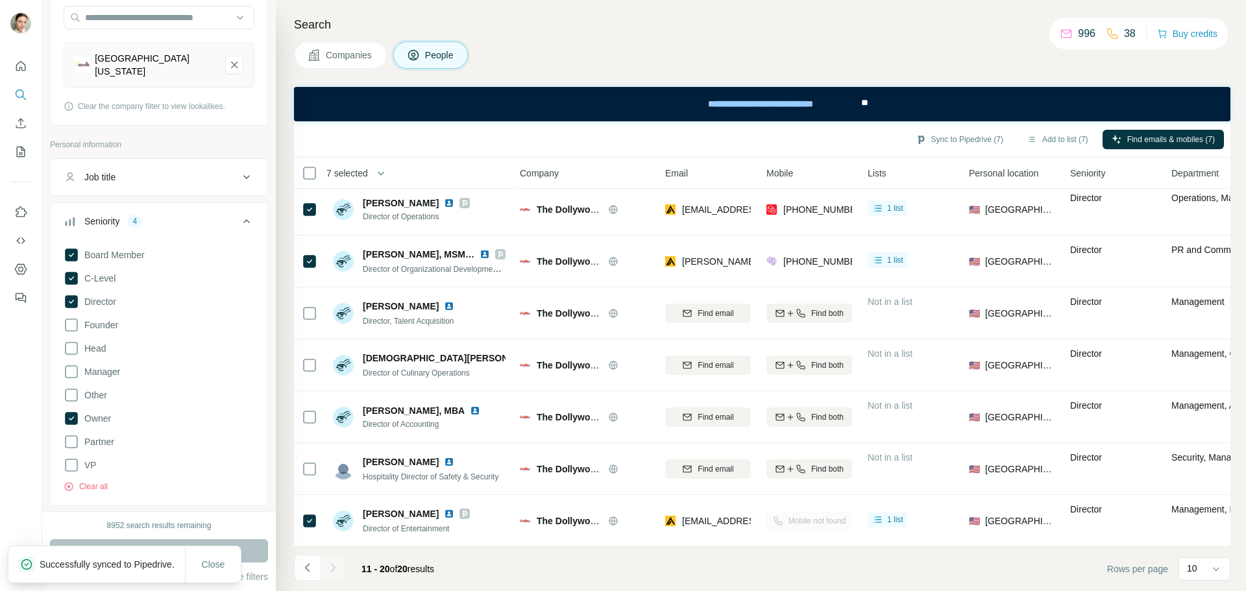
click at [333, 53] on span "Companies" at bounding box center [349, 55] width 47 height 13
